Goal: Task Accomplishment & Management: Complete application form

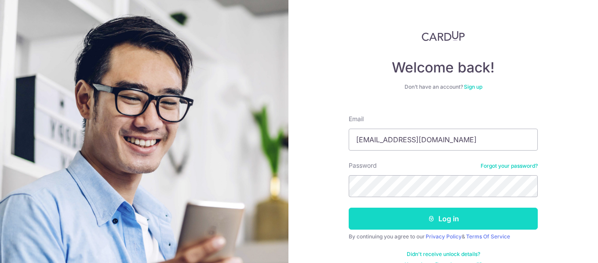
click at [362, 218] on button "Log in" at bounding box center [443, 219] width 189 height 22
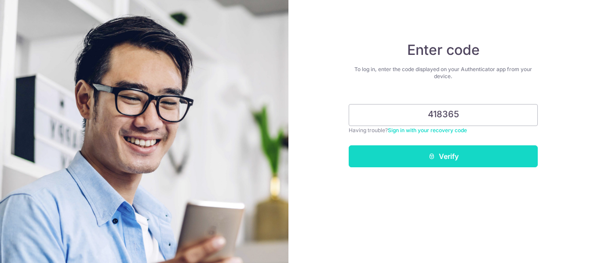
type input "418365"
click at [434, 156] on icon "submit" at bounding box center [431, 156] width 7 height 7
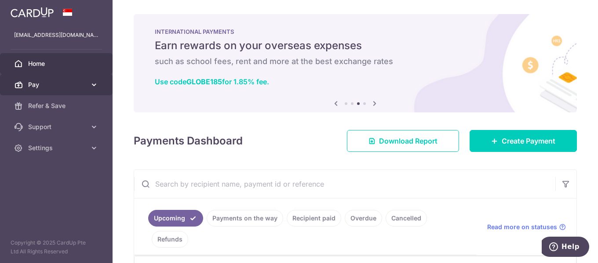
click at [80, 77] on link "Pay" at bounding box center [56, 84] width 113 height 21
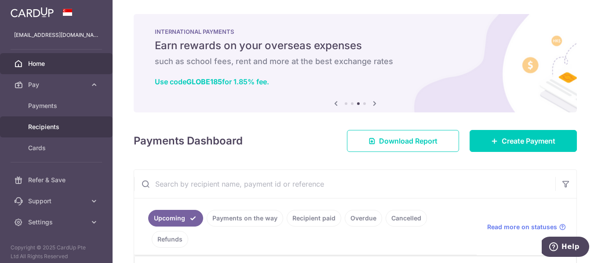
click at [67, 124] on span "Recipients" at bounding box center [57, 127] width 58 height 9
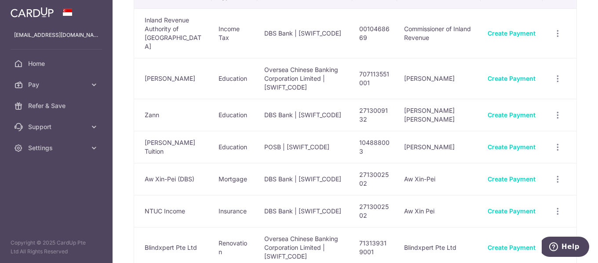
scroll to position [88, 0]
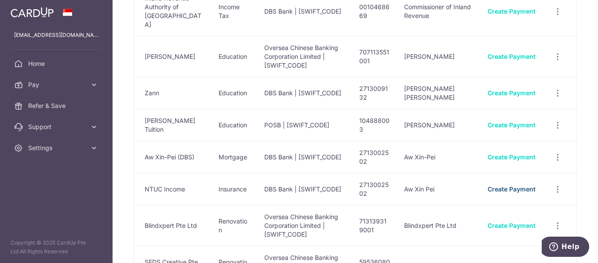
click at [509, 185] on link "Create Payment" at bounding box center [511, 188] width 48 height 7
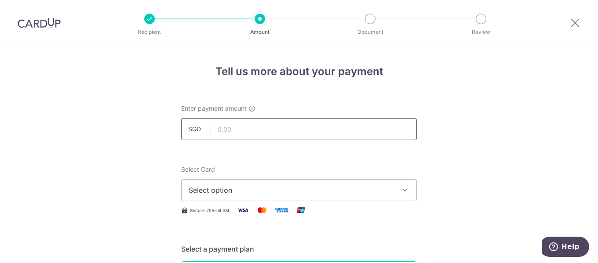
click at [262, 132] on input "text" at bounding box center [299, 129] width 236 height 22
type input "1,335.00"
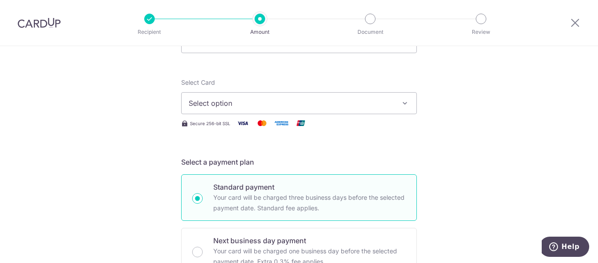
scroll to position [88, 0]
click at [399, 107] on button "Select option" at bounding box center [299, 102] width 236 height 22
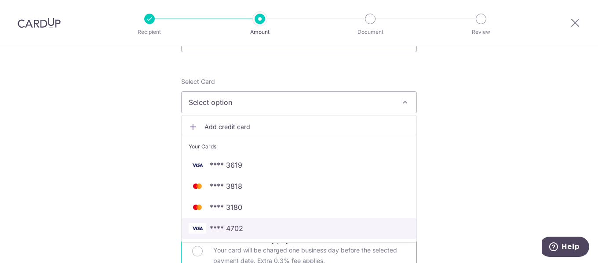
drag, startPoint x: 243, startPoint y: 229, endPoint x: 250, endPoint y: 227, distance: 7.2
click at [243, 229] on span "**** 4702" at bounding box center [299, 228] width 221 height 11
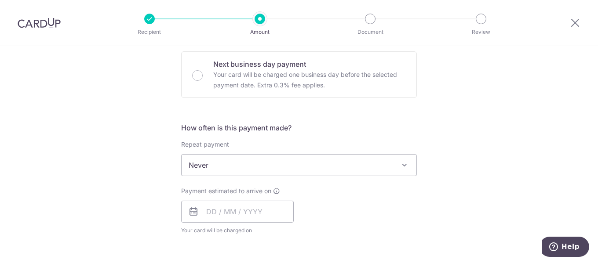
scroll to position [308, 0]
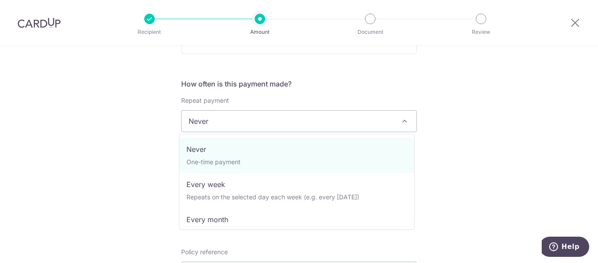
click at [337, 124] on span "Never" at bounding box center [299, 121] width 235 height 21
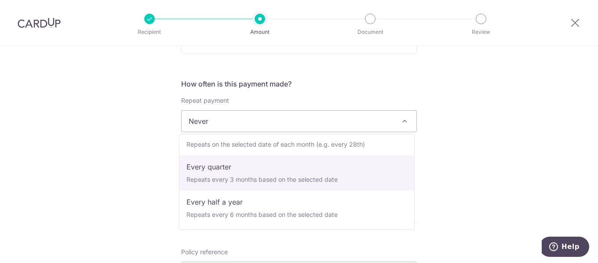
scroll to position [123, 0]
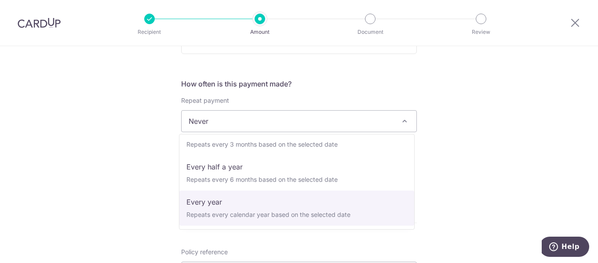
select select "6"
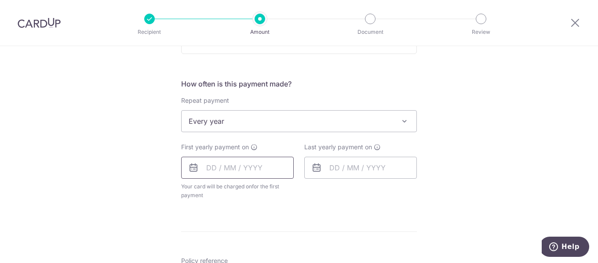
click at [252, 166] on input "text" at bounding box center [237, 168] width 113 height 22
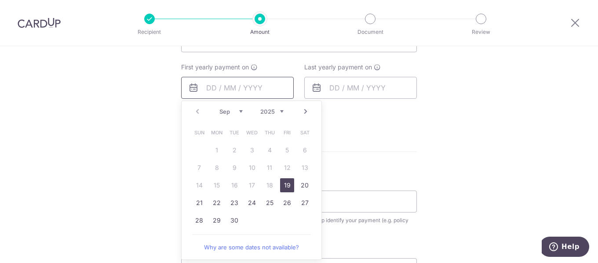
scroll to position [396, 0]
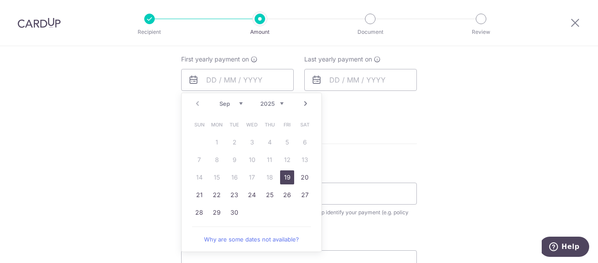
click at [233, 105] on select "Sep Oct Nov Dec" at bounding box center [230, 103] width 23 height 7
click at [251, 178] on link "15" at bounding box center [252, 178] width 14 height 14
type input "15/10/2025"
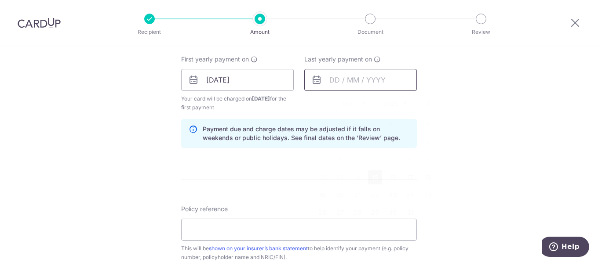
click at [334, 76] on input "text" at bounding box center [360, 80] width 113 height 22
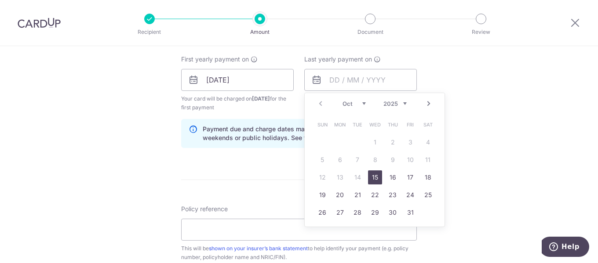
click at [400, 101] on select "2025 2026 2027 2028 2029 2030 2031 2032 2033 2034 2035" at bounding box center [394, 103] width 23 height 7
click at [403, 173] on link "15" at bounding box center [410, 178] width 14 height 14
type input "15/10/2027"
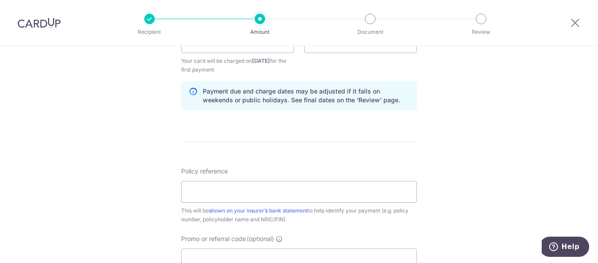
scroll to position [483, 0]
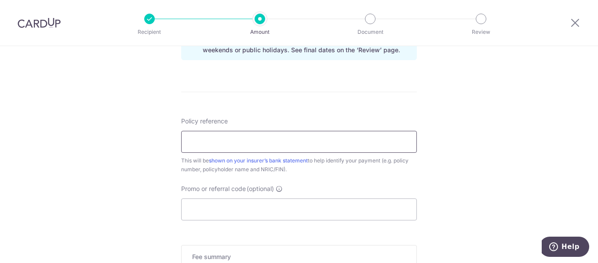
click at [284, 139] on input "Policy reference" at bounding box center [299, 142] width 236 height 22
type input "92229286"
click at [294, 212] on input "Promo or referral code (optional)" at bounding box center [299, 210] width 236 height 22
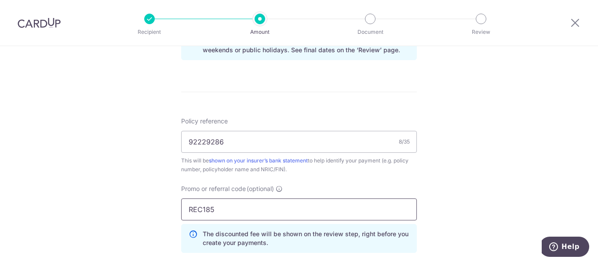
type input "REC185"
click at [437, 179] on div "Tell us more about your payment Enter payment amount SGD 1,335.00 1335.00 Selec…" at bounding box center [299, 2] width 598 height 879
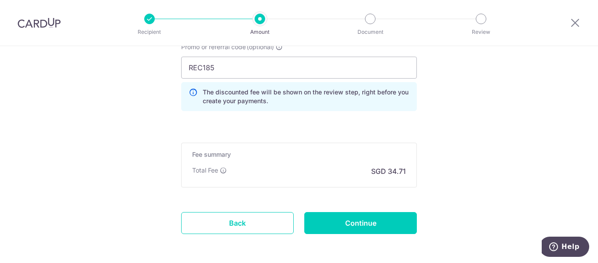
scroll to position [659, 0]
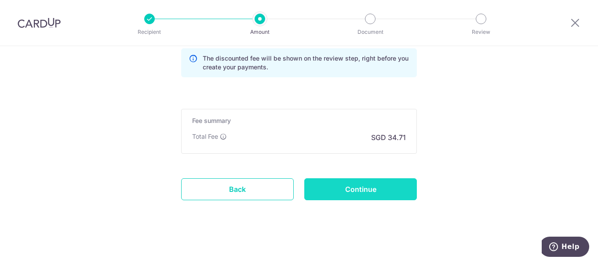
click at [382, 188] on input "Continue" at bounding box center [360, 189] width 113 height 22
type input "Create Schedule"
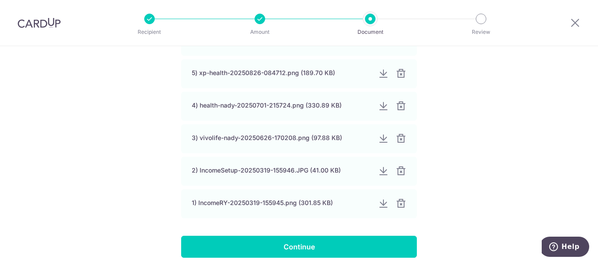
scroll to position [289, 0]
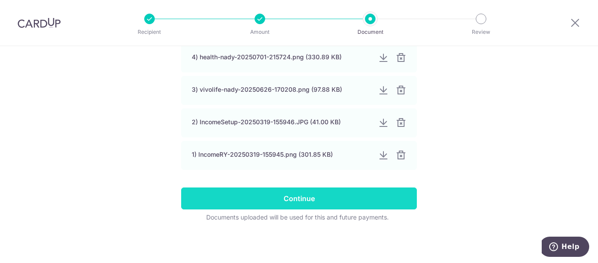
click at [302, 200] on input "Continue" at bounding box center [299, 199] width 236 height 22
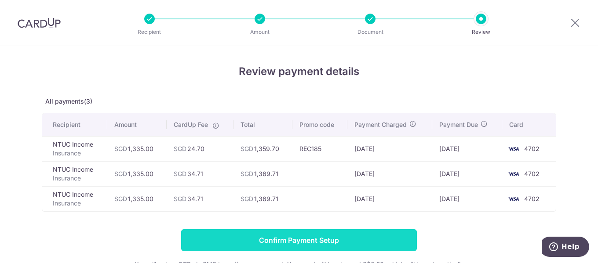
click at [294, 236] on input "Confirm Payment Setup" at bounding box center [299, 240] width 236 height 22
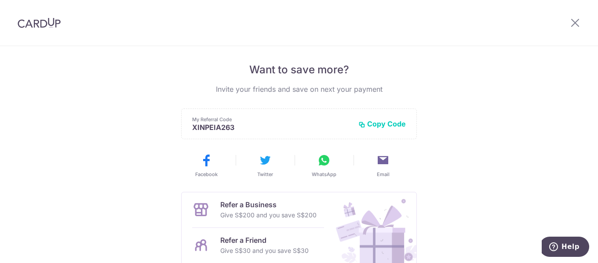
scroll to position [176, 0]
